Goal: Task Accomplishment & Management: Use online tool/utility

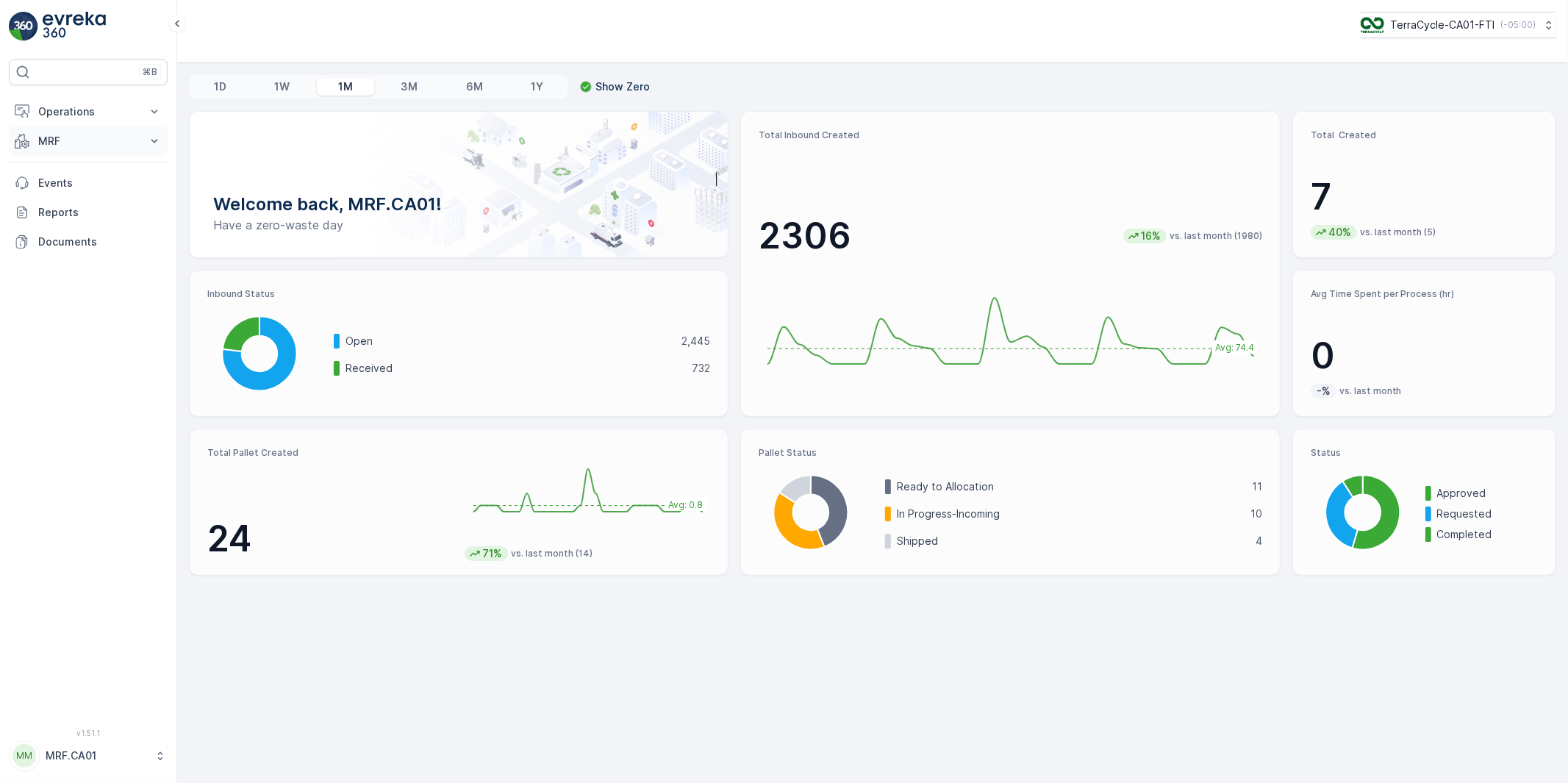
click at [54, 136] on p "MRF" at bounding box center [88, 141] width 100 height 14
click at [64, 223] on p "Process" at bounding box center [58, 227] width 39 height 14
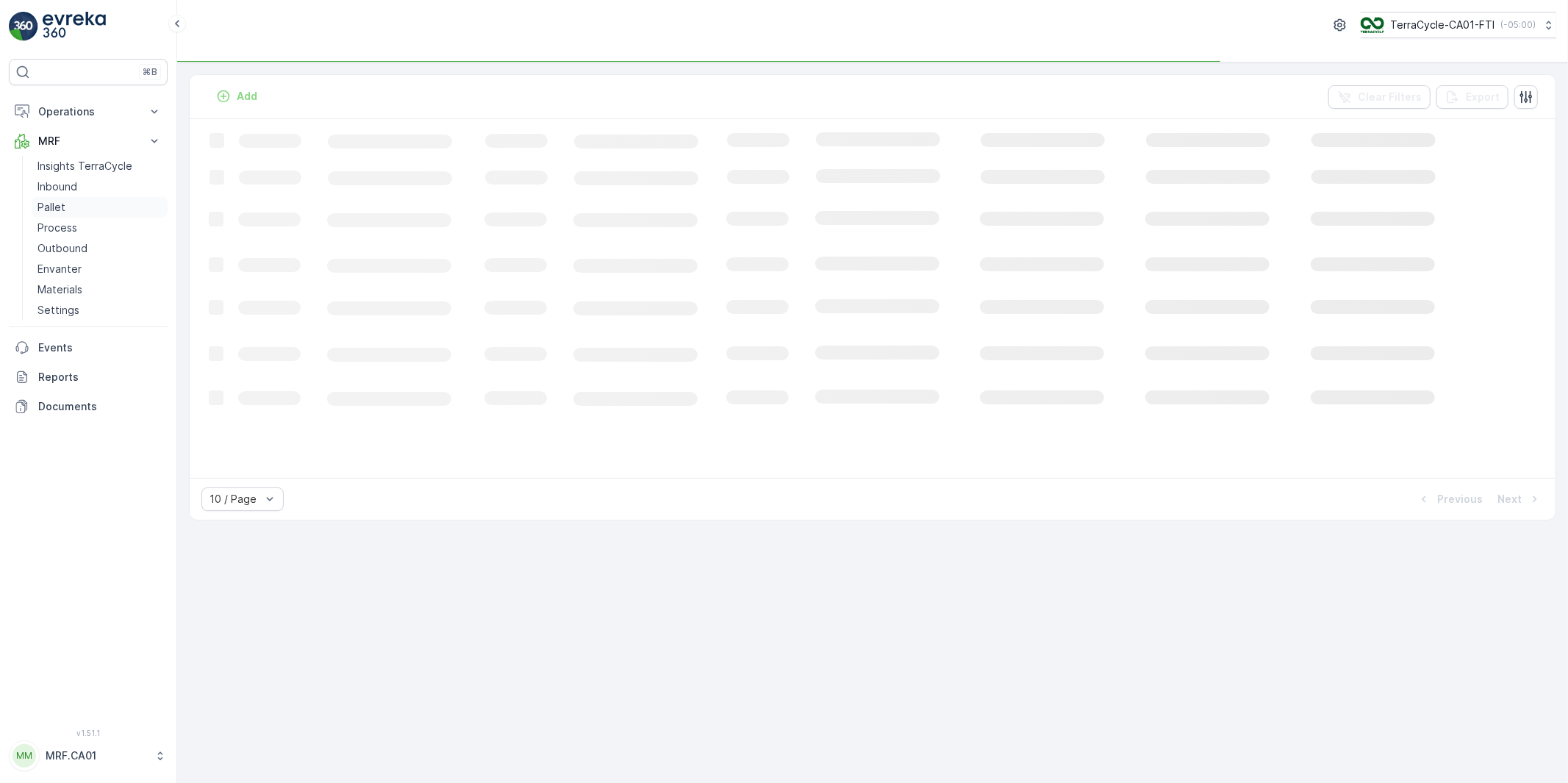
click at [55, 204] on p "Pallet" at bounding box center [52, 207] width 28 height 14
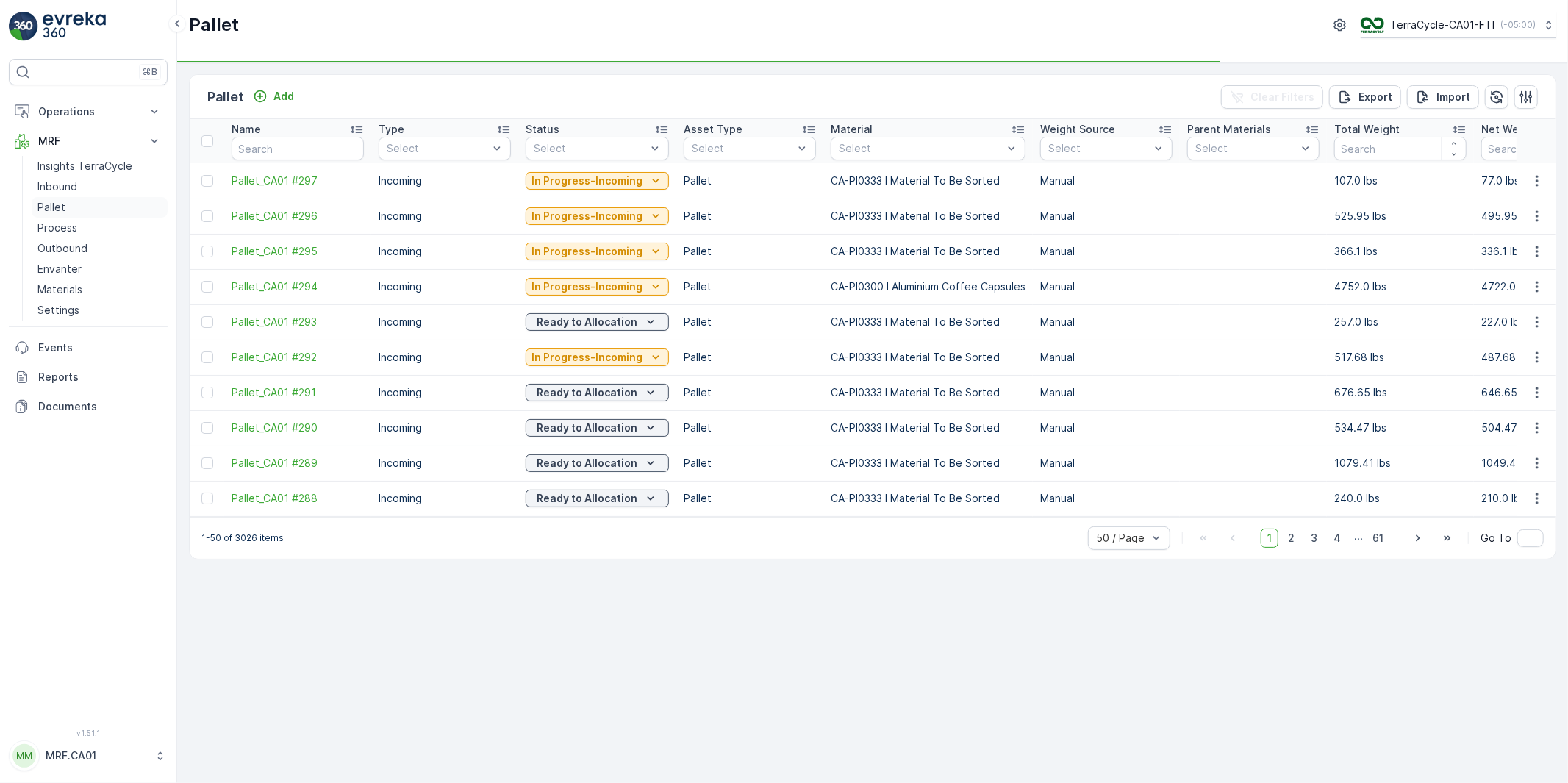
click at [55, 204] on p "Pallet" at bounding box center [52, 207] width 28 height 14
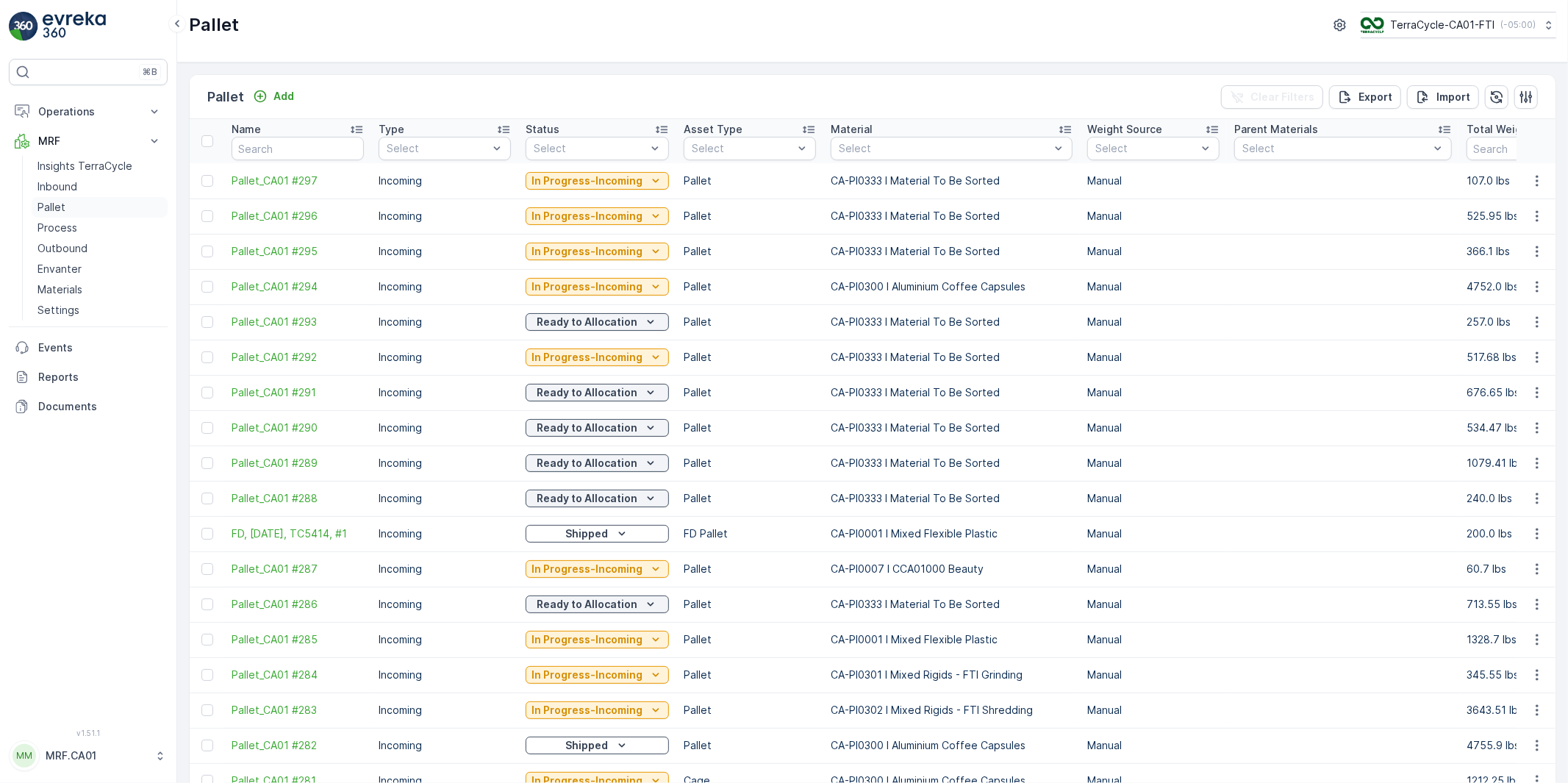
click at [55, 204] on p "Pallet" at bounding box center [52, 207] width 28 height 14
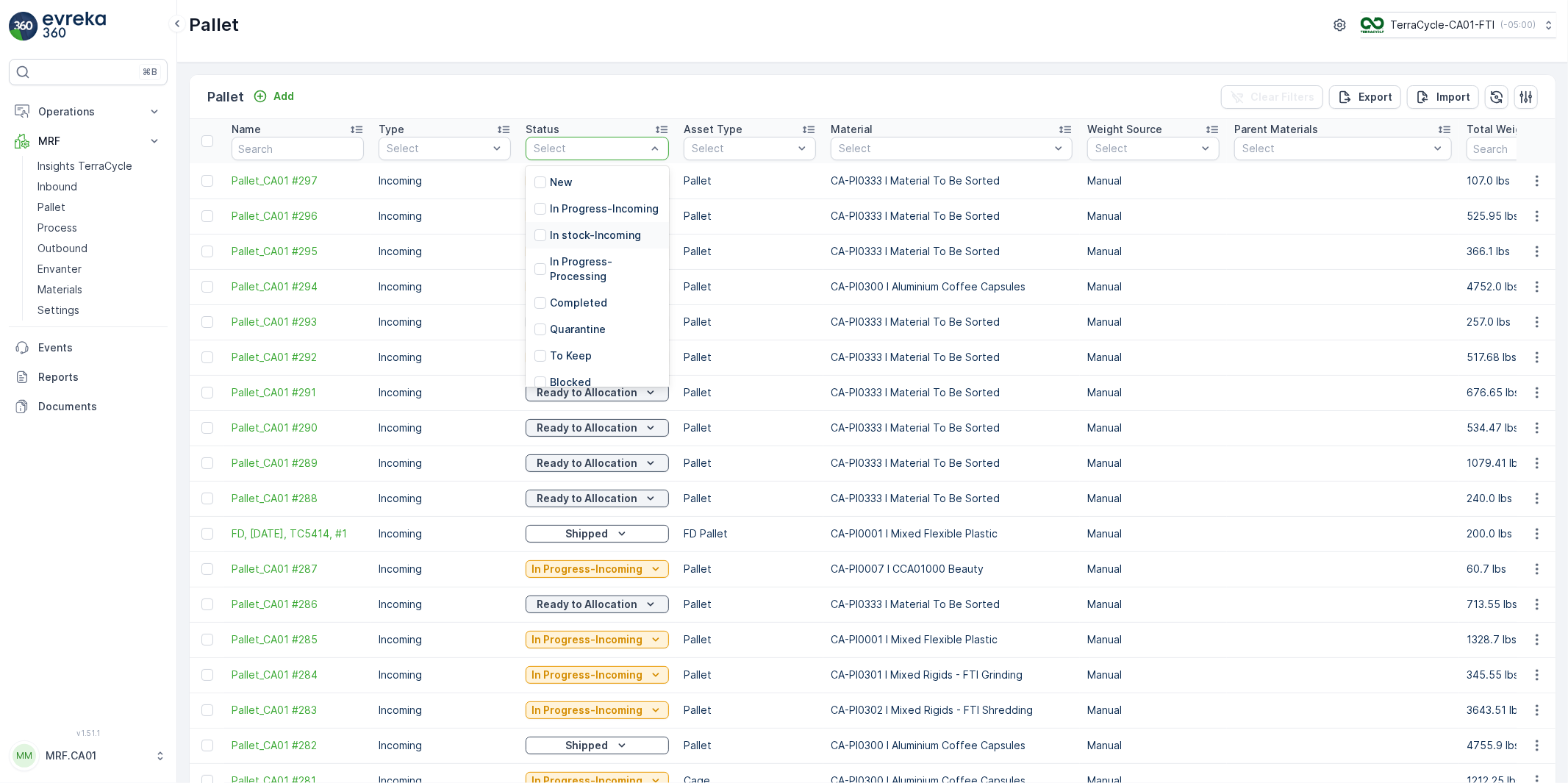
scroll to position [131, 0]
click at [583, 316] on p "Ready to Allocation" at bounding box center [600, 317] width 100 height 14
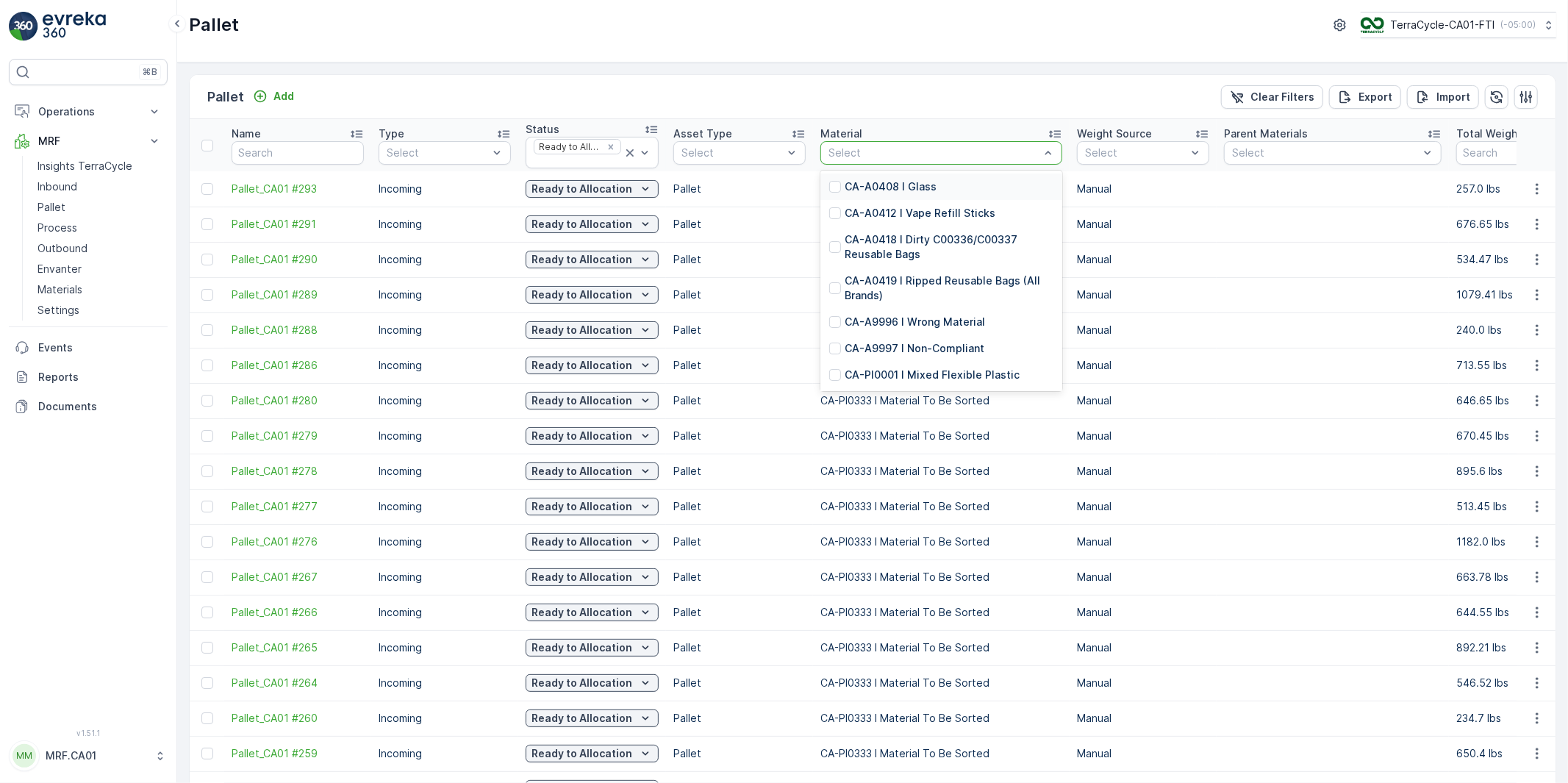
click at [941, 151] on div at bounding box center [934, 153] width 214 height 12
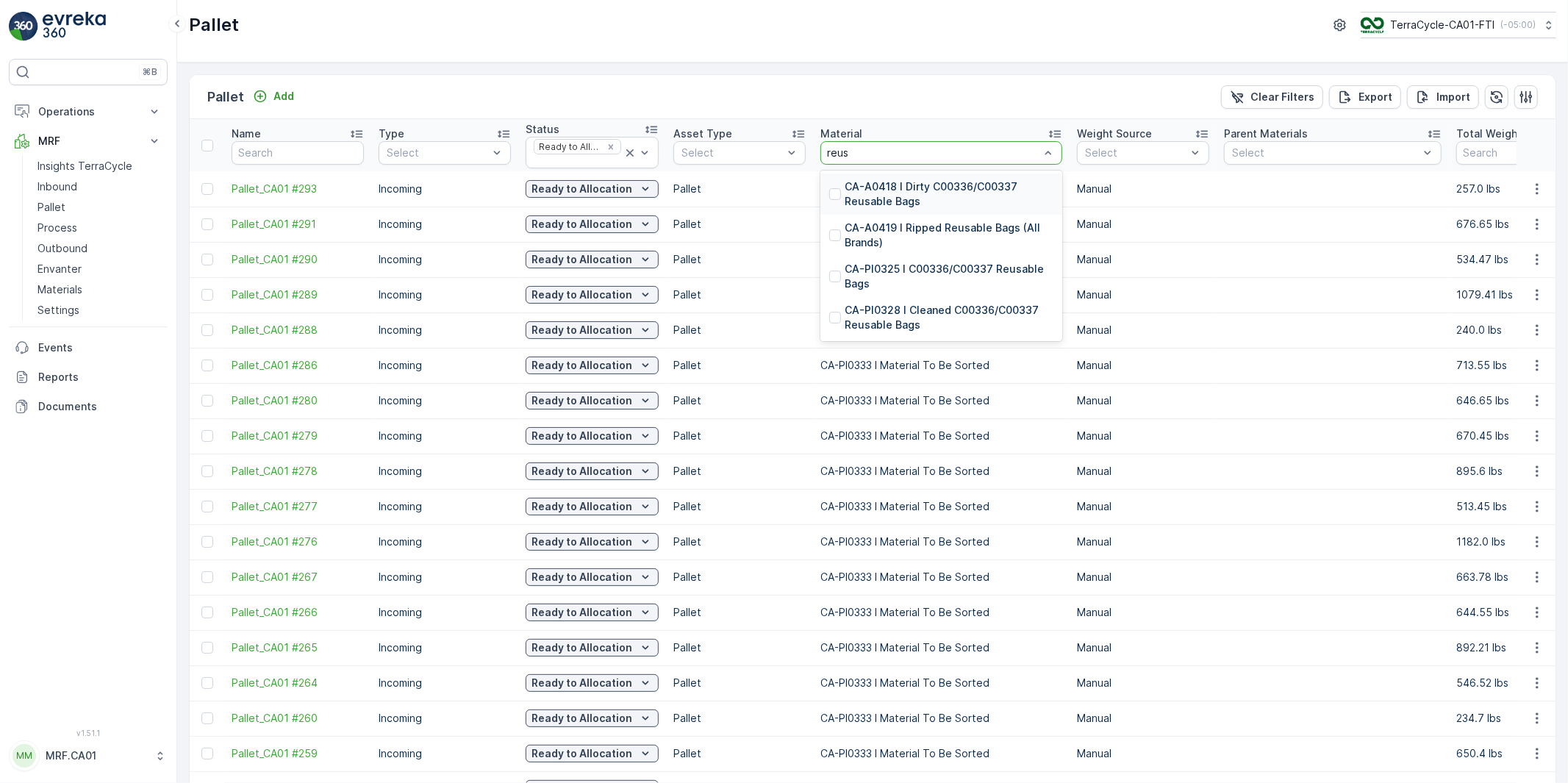
type input "reusa"
click at [905, 184] on p "CA-A0418 I Dirty C00336/C00337 Reusable Bags" at bounding box center [949, 194] width 209 height 30
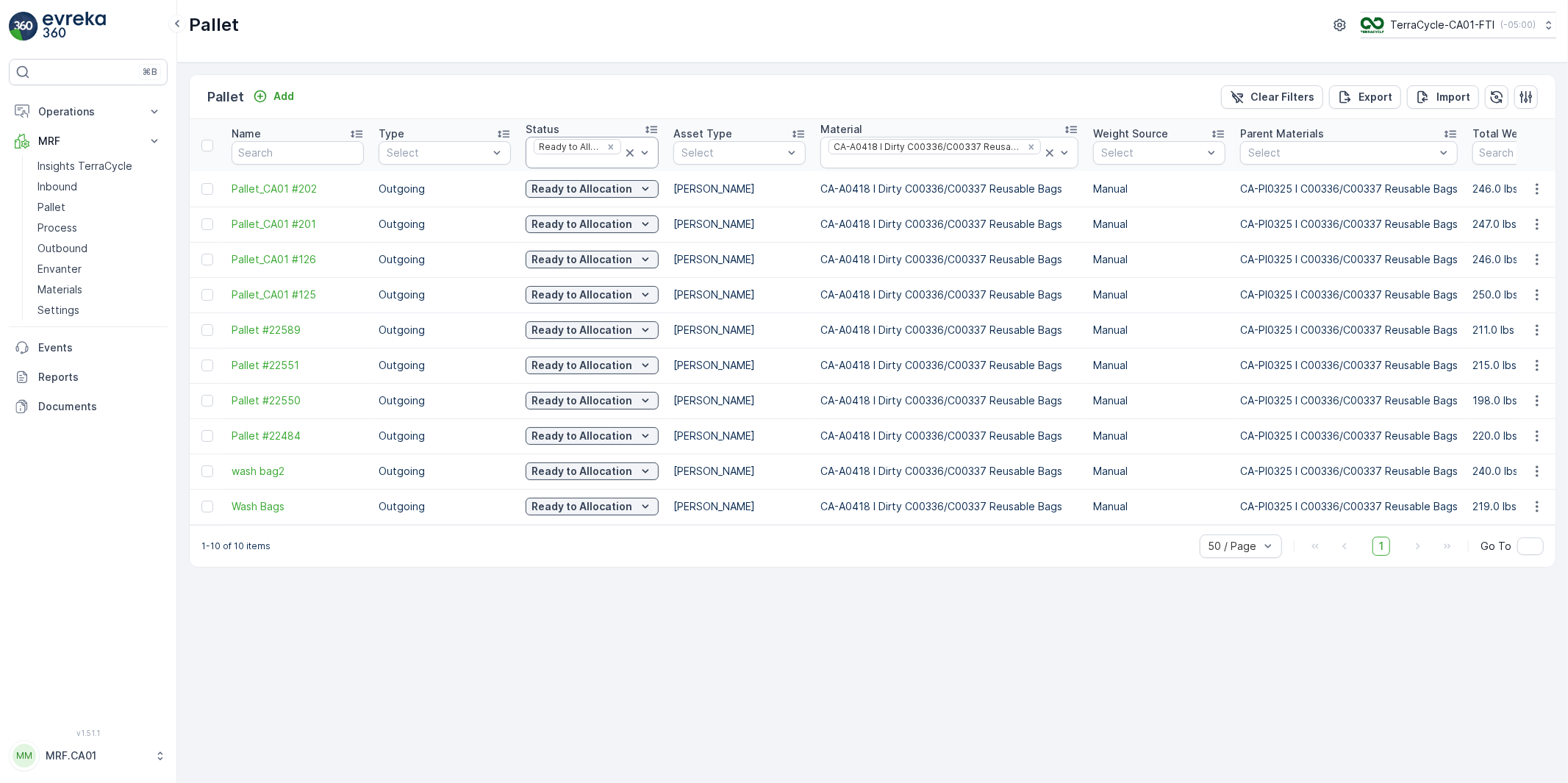
click at [626, 151] on icon at bounding box center [629, 152] width 14 height 14
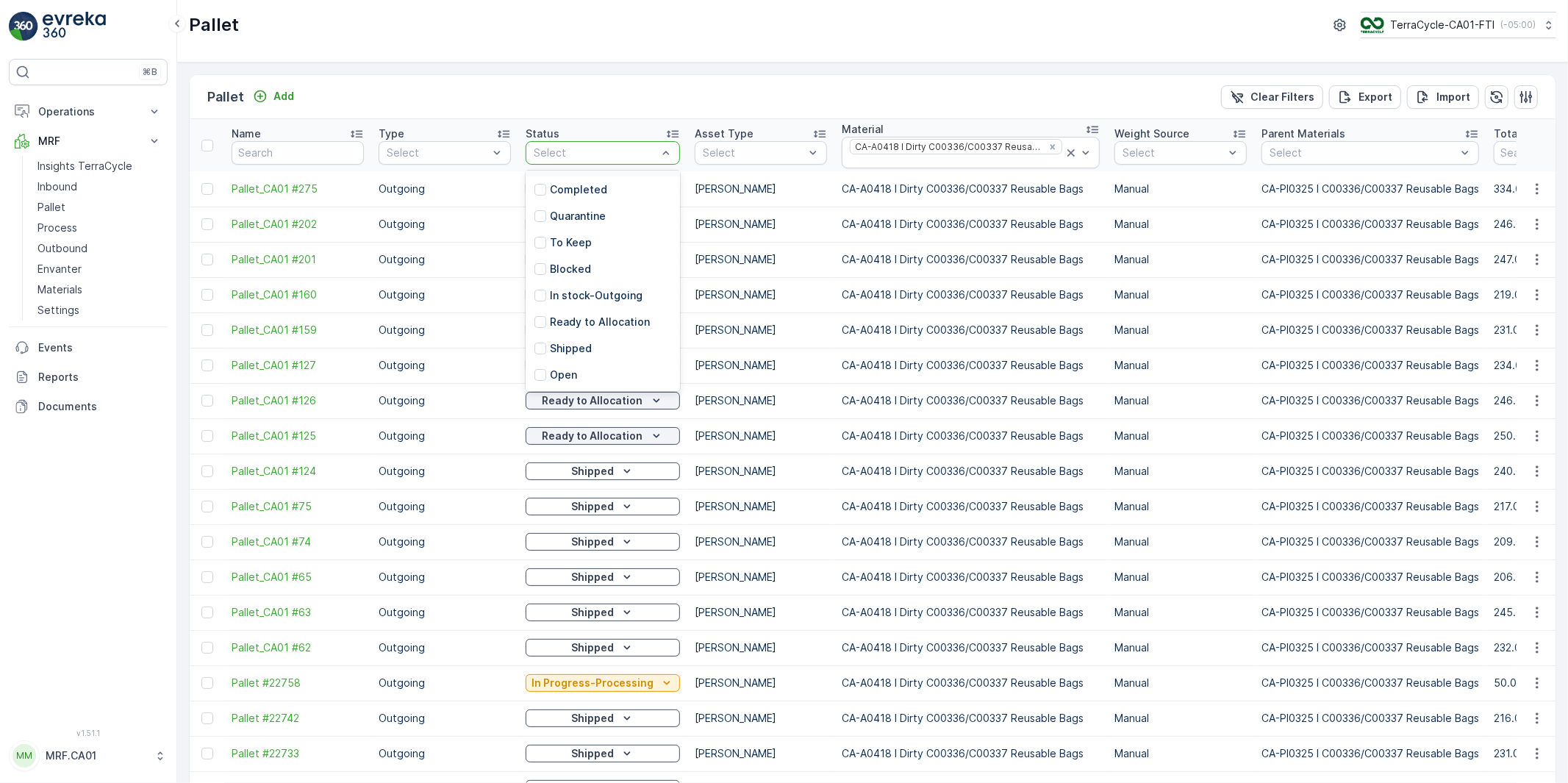
scroll to position [117, 0]
click at [542, 319] on div at bounding box center [541, 322] width 12 height 12
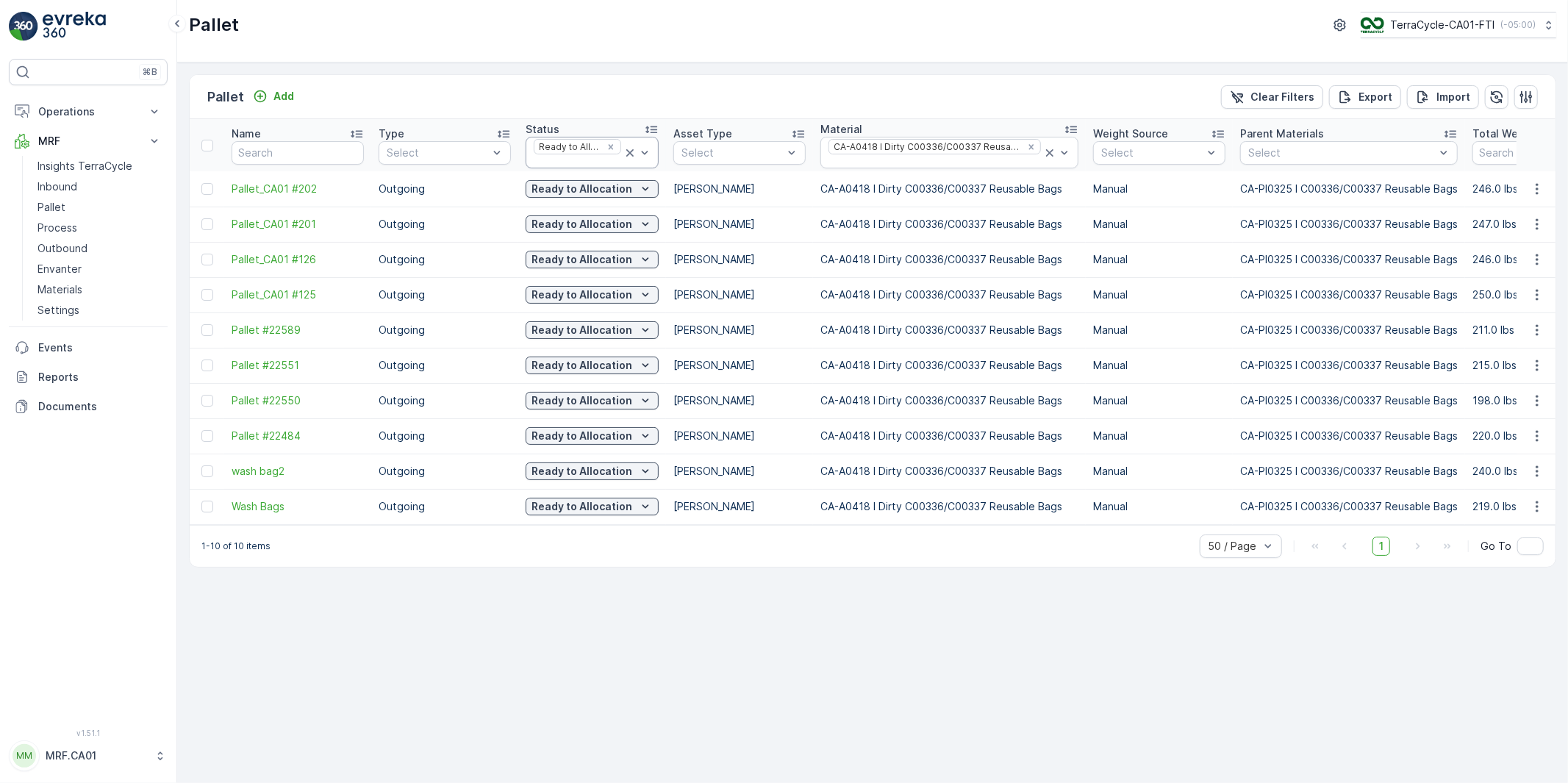
click at [629, 153] on icon at bounding box center [630, 153] width 8 height 8
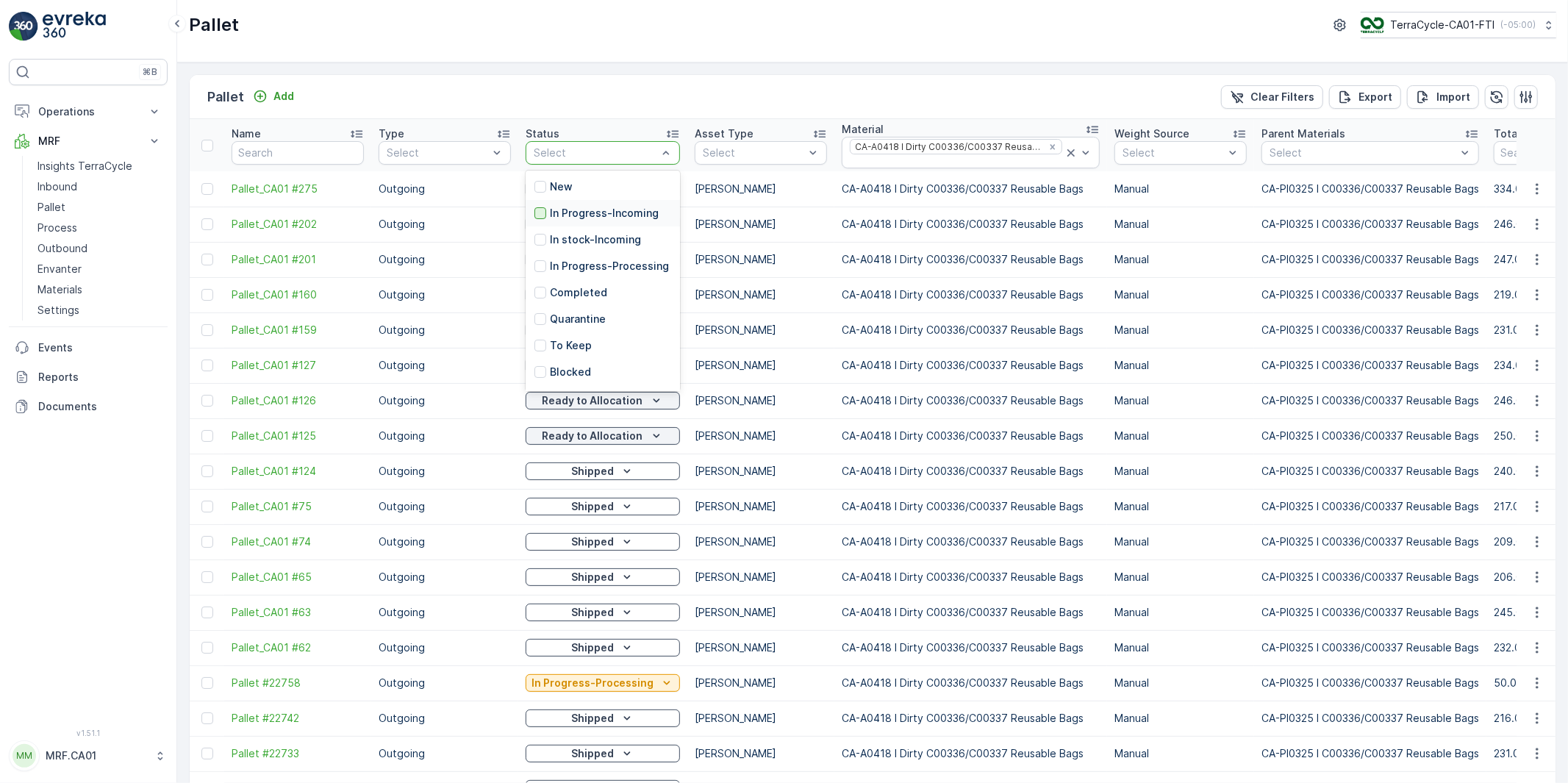
click at [541, 216] on div at bounding box center [541, 214] width 12 height 12
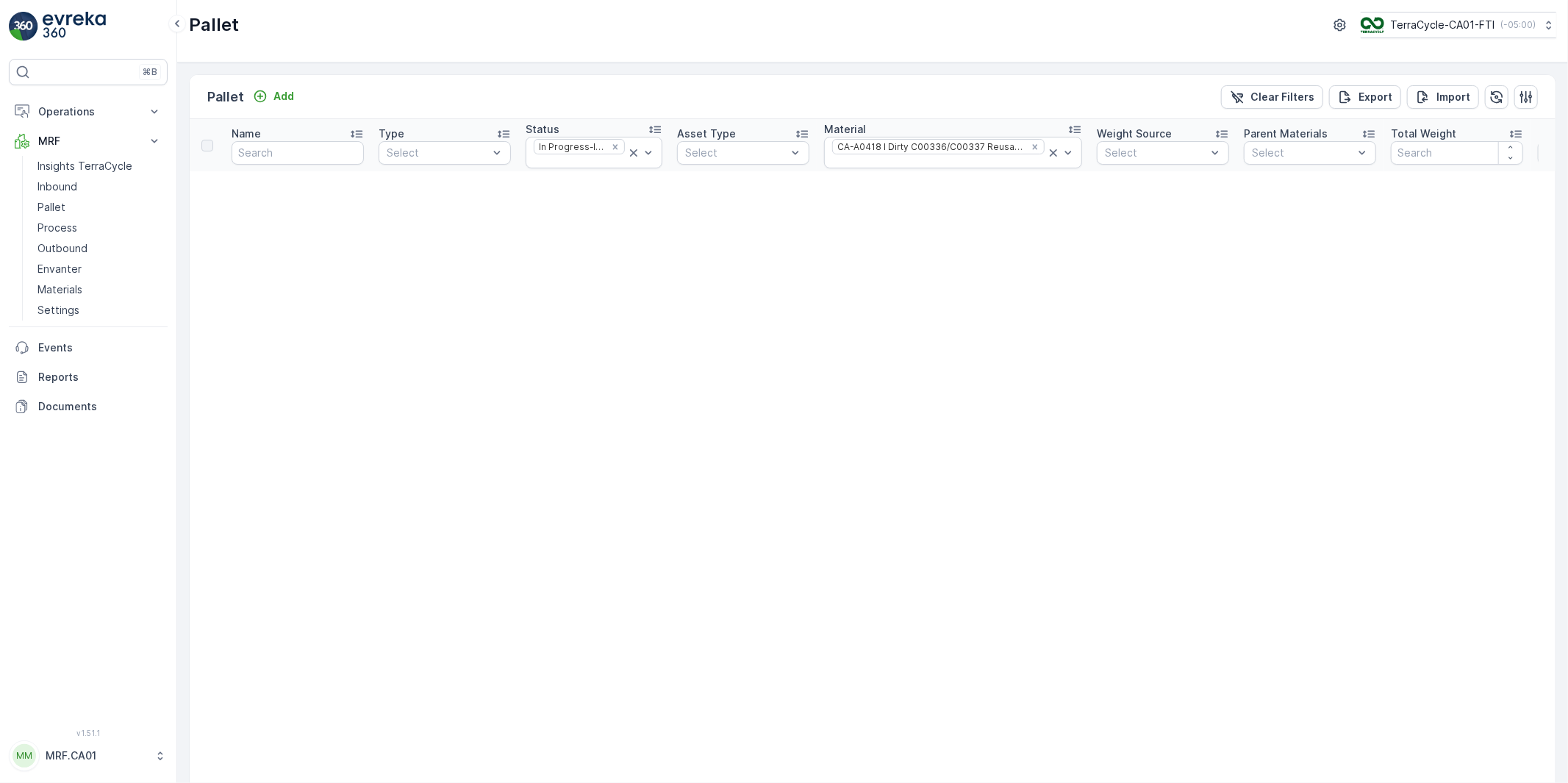
click at [658, 152] on th "Status In Progress-Incoming" at bounding box center [594, 145] width 151 height 52
click at [540, 324] on div at bounding box center [541, 326] width 12 height 12
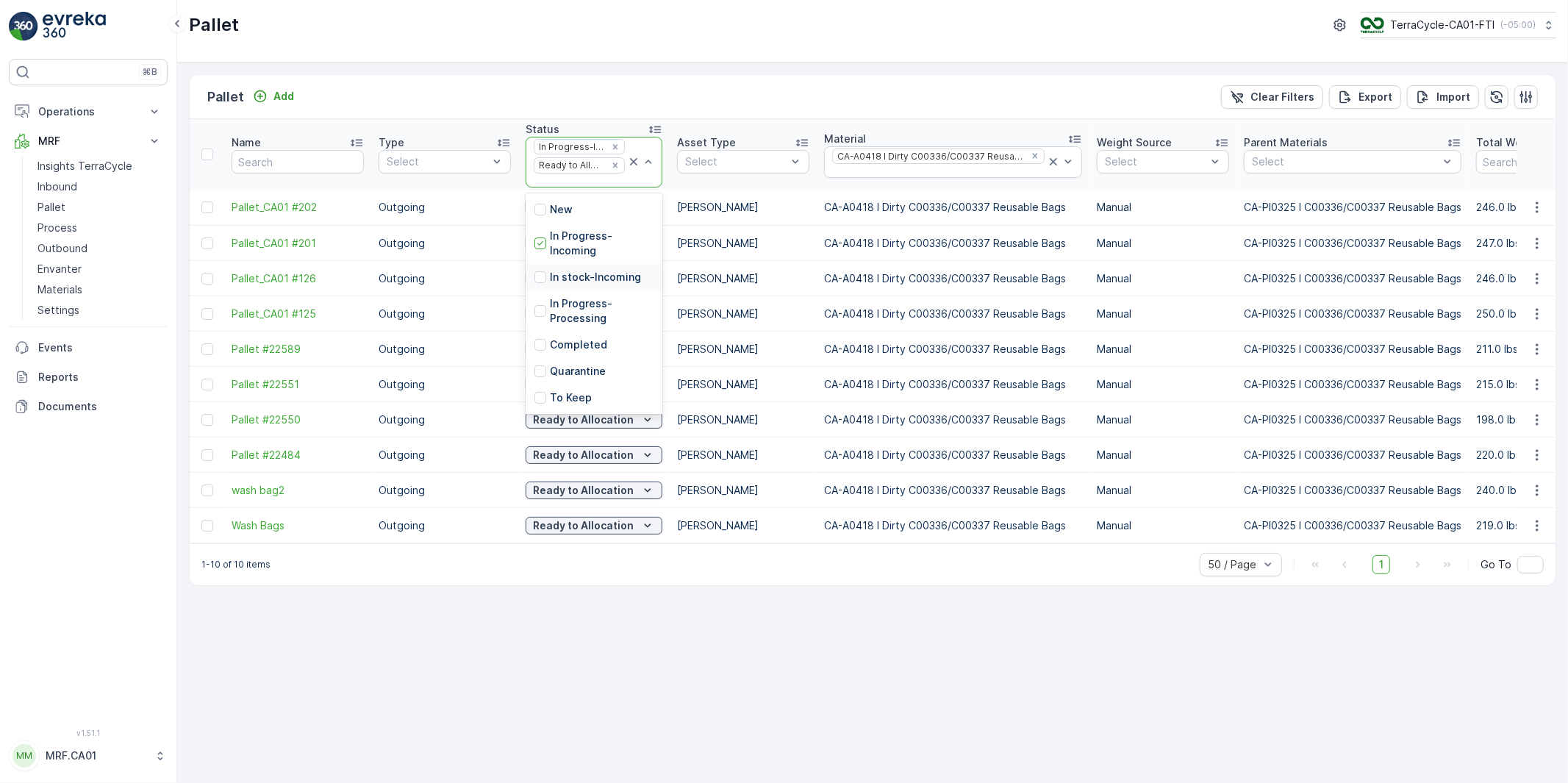
click at [548, 275] on div "In stock-Incoming" at bounding box center [588, 276] width 107 height 14
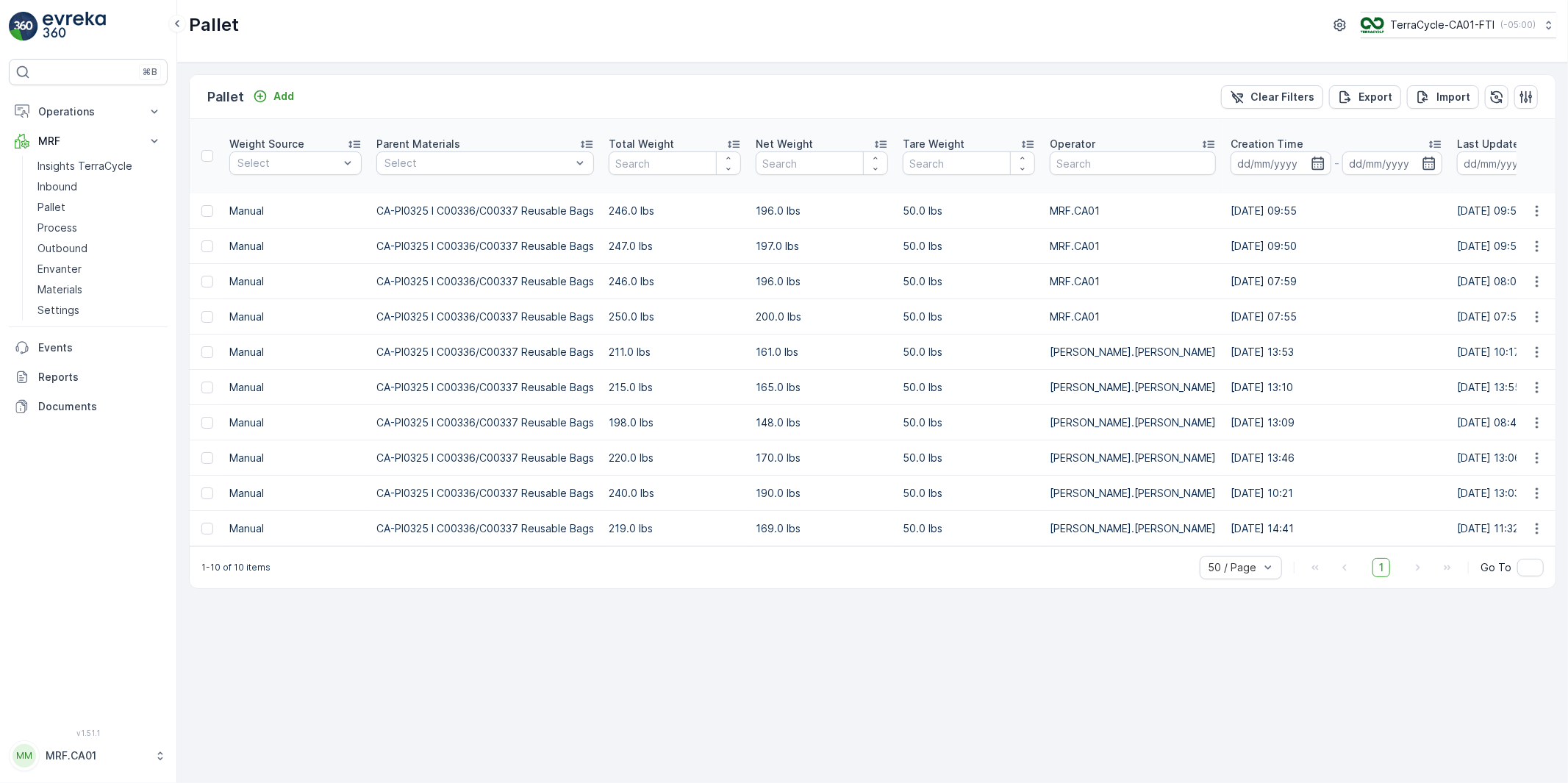
scroll to position [0, 358]
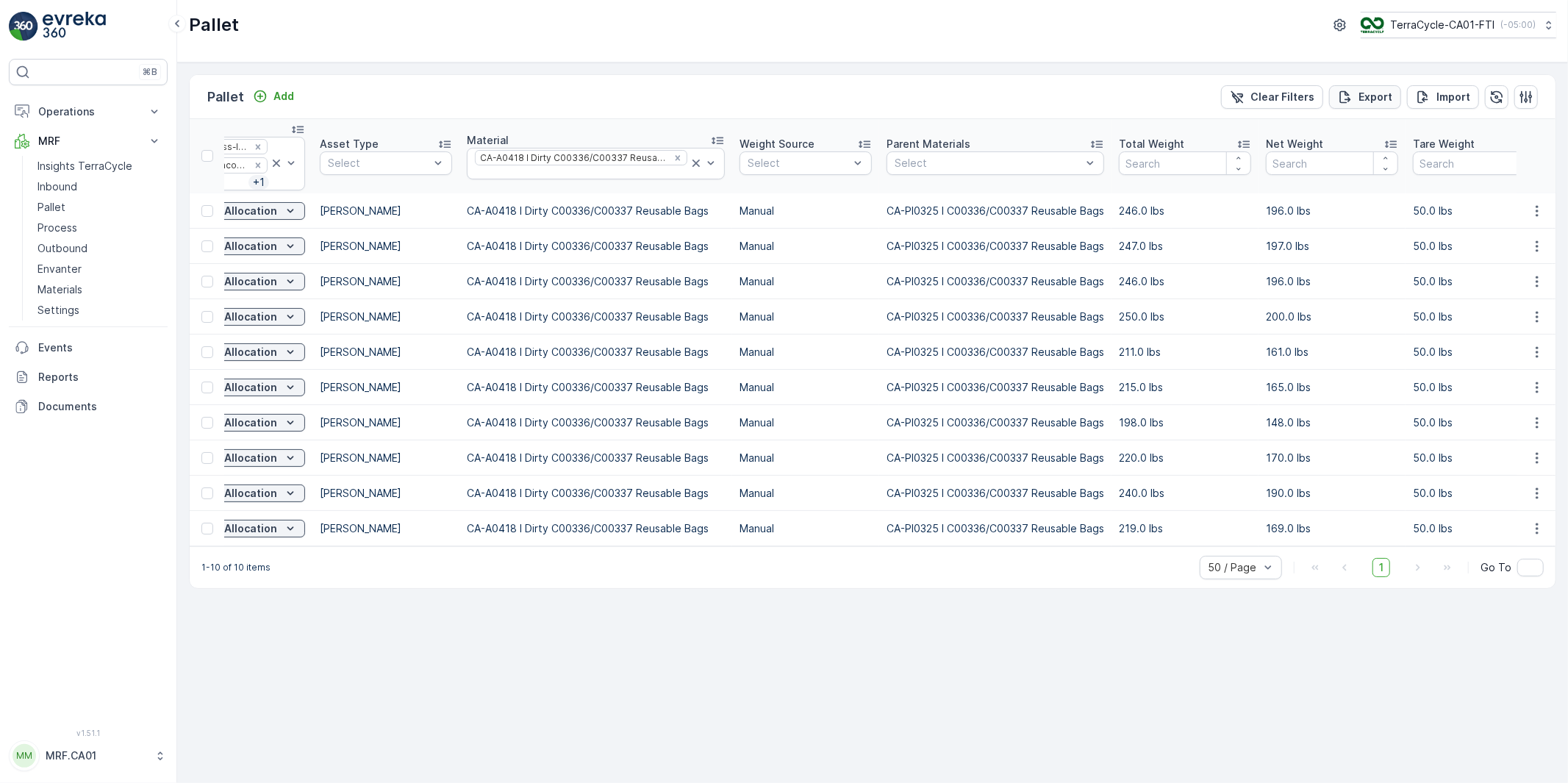
click at [1373, 94] on p "Export" at bounding box center [1376, 96] width 34 height 14
click at [55, 373] on p "Reports" at bounding box center [99, 376] width 123 height 14
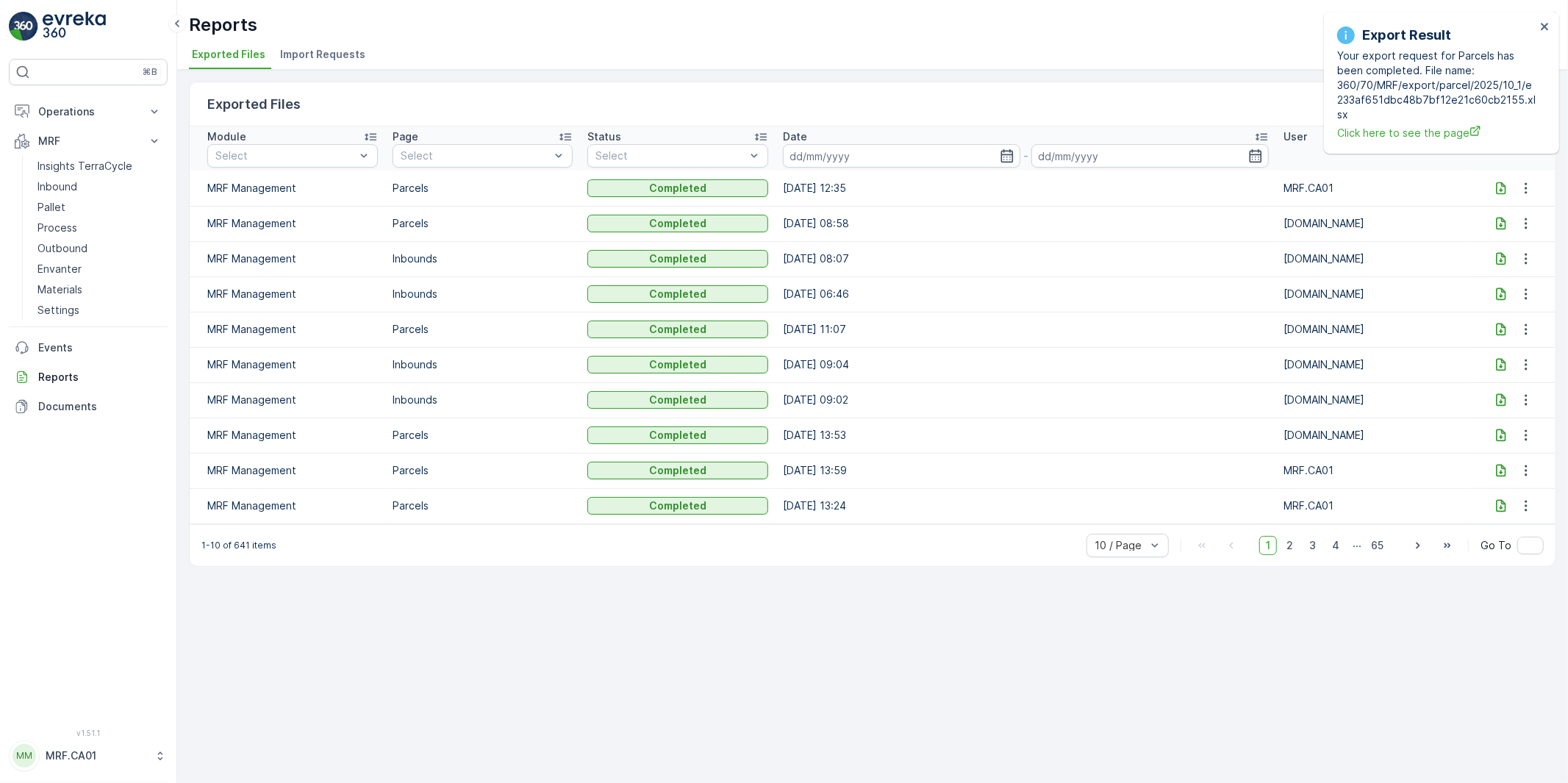
click at [1497, 182] on icon at bounding box center [1501, 188] width 14 height 14
